Goal: Book appointment/travel/reservation

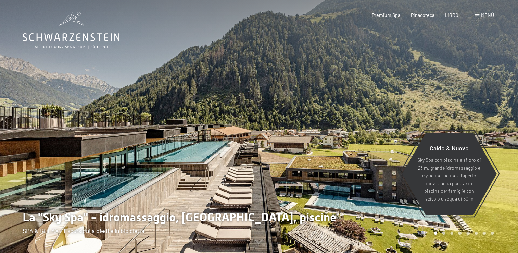
click at [488, 14] on span "Menù" at bounding box center [487, 15] width 13 height 6
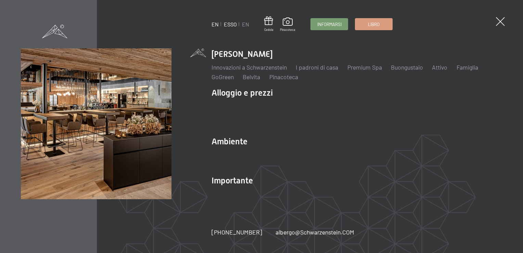
click at [233, 26] on link "ESSO" at bounding box center [230, 24] width 13 height 7
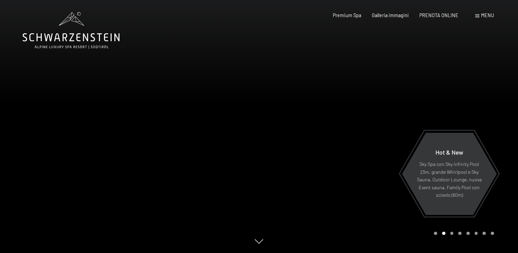
click at [483, 16] on span "Menu" at bounding box center [487, 15] width 13 height 6
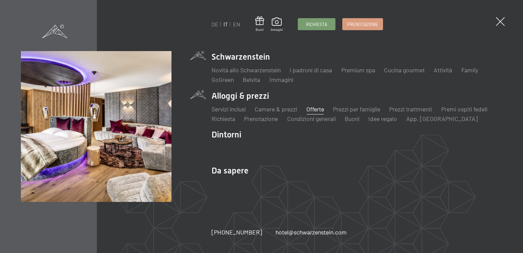
click at [314, 108] on link "Offerte" at bounding box center [315, 109] width 18 height 8
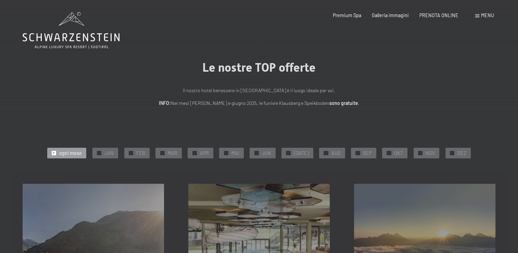
click at [66, 153] on span "ogni mese" at bounding box center [70, 153] width 23 height 7
click at [64, 150] on span "ogni mese" at bounding box center [70, 153] width 23 height 7
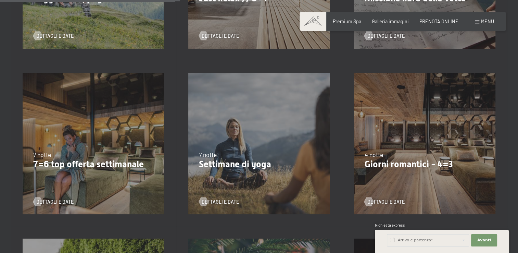
scroll to position [447, 0]
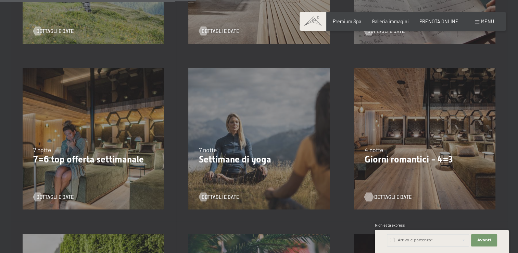
click at [371, 194] on div at bounding box center [368, 196] width 5 height 9
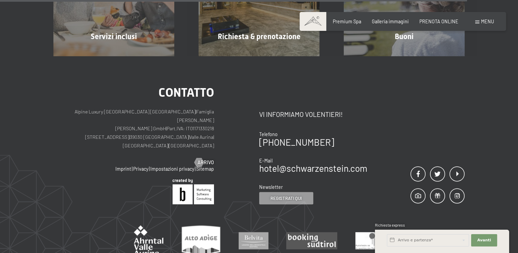
scroll to position [671, 0]
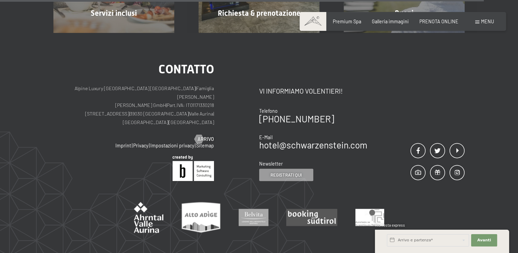
click at [511, 180] on div "Contatto Alpine Luxury [GEOGRAPHIC_DATA] SCHWARZENSTEIN | Famiglia Zimmerhofer …" at bounding box center [259, 155] width 518 height 245
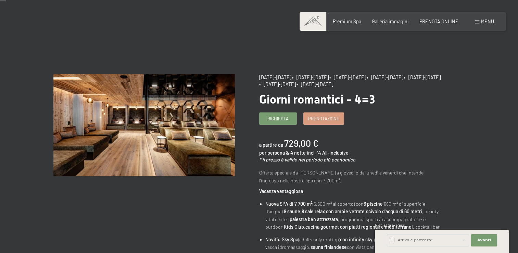
scroll to position [0, 0]
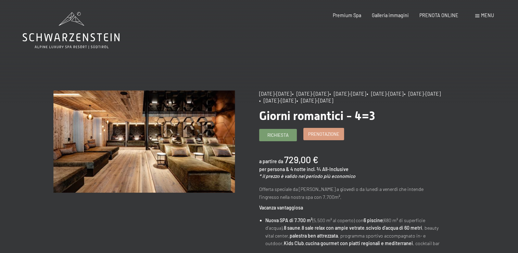
click at [319, 137] on span "Prenotazione" at bounding box center [323, 134] width 31 height 6
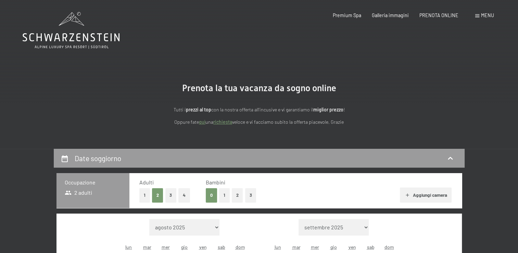
select select "[DATE]"
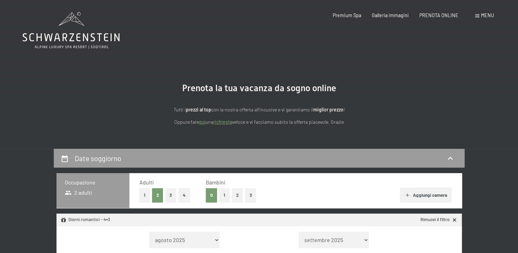
select select "[DATE]"
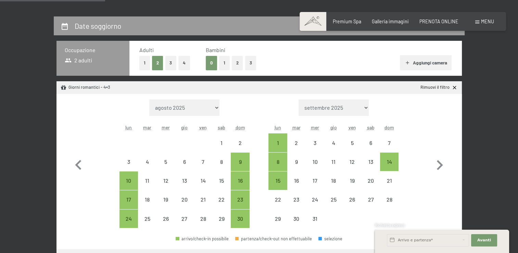
scroll to position [169, 0]
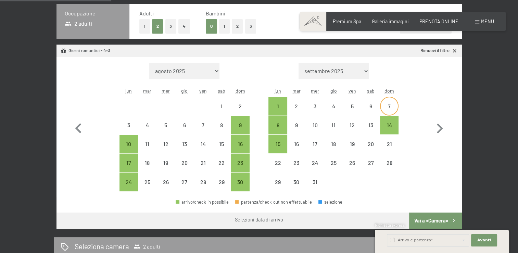
click at [392, 104] on div "7" at bounding box center [389, 111] width 17 height 17
select select "[DATE]"
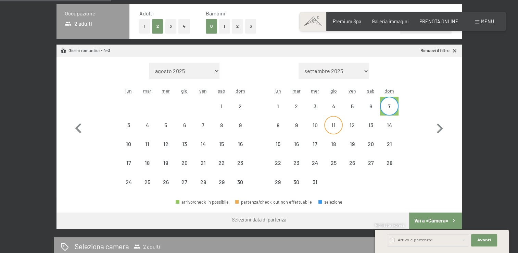
click at [334, 128] on div "11" at bounding box center [333, 130] width 17 height 17
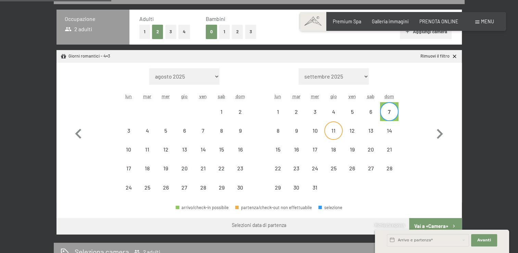
select select "[DATE]"
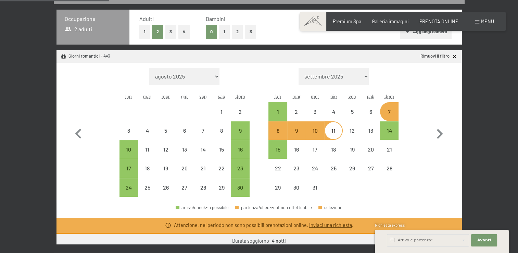
select select "[DATE]"
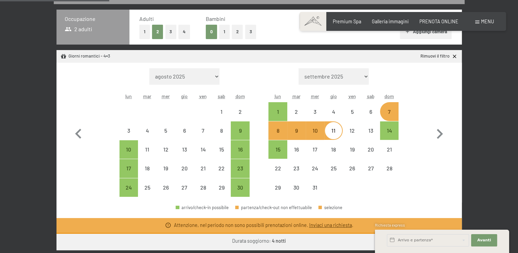
click at [273, 133] on div "8" at bounding box center [277, 136] width 17 height 17
select select "[DATE]"
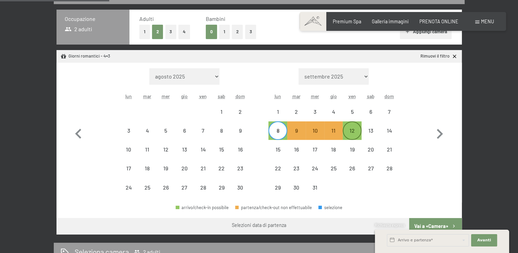
drag, startPoint x: 351, startPoint y: 133, endPoint x: 350, endPoint y: 127, distance: 5.9
click at [350, 127] on div "12" at bounding box center [351, 130] width 17 height 17
select select "[DATE]"
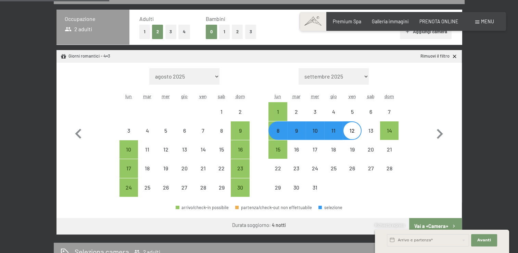
select select "[DATE]"
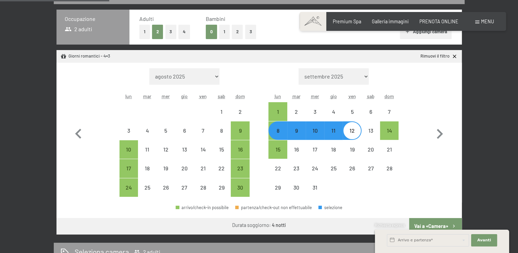
click at [422, 224] on div "Richiesta express" at bounding box center [442, 225] width 134 height 7
click at [416, 222] on div "Richiesta express" at bounding box center [442, 225] width 134 height 7
click at [506, 166] on div "8 dicembre al 12 dicembre 2025 Occupazione 2 adulti Adulti 1 2 3 4 Bambini 0 1 …" at bounding box center [259, 224] width 518 height 479
click at [498, 100] on div "8 dicembre al 12 dicembre 2025 Occupazione 2 adulti Adulti 1 2 3 4 Bambini 0 1 …" at bounding box center [259, 224] width 518 height 479
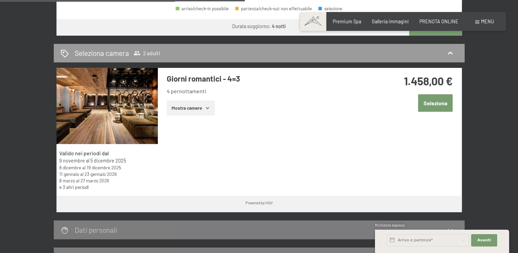
scroll to position [375, 0]
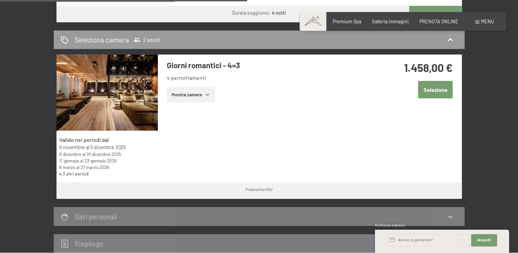
click at [206, 94] on icon "button" at bounding box center [207, 94] width 5 height 5
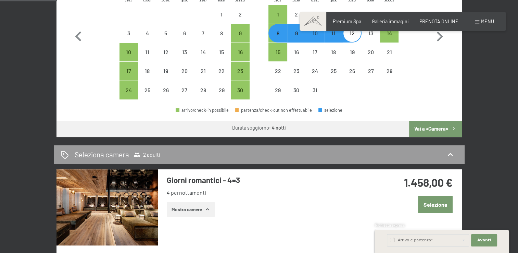
scroll to position [206, 0]
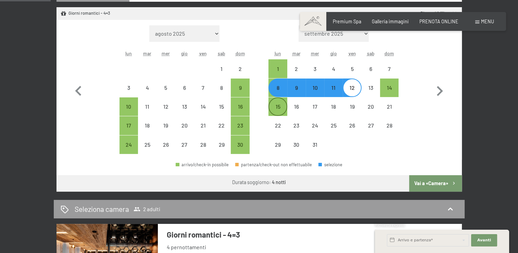
click at [277, 109] on div "15" at bounding box center [277, 112] width 17 height 17
select select "[DATE]"
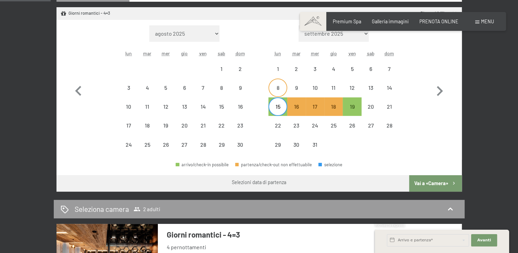
click at [276, 88] on div "8" at bounding box center [277, 93] width 17 height 17
select select "[DATE]"
